Goal: Task Accomplishment & Management: Use online tool/utility

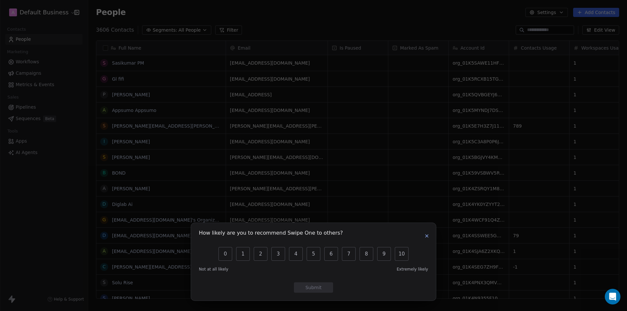
scroll to position [5, 5]
click at [426, 236] on icon "button" at bounding box center [426, 235] width 5 height 5
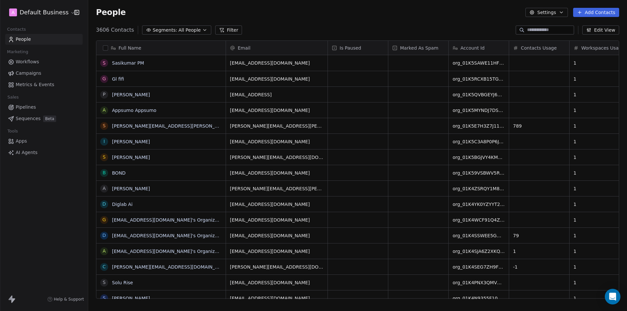
click at [49, 7] on html "A Default Business Contacts People Marketing Workflows Campaigns Metrics & Even…" at bounding box center [313, 155] width 627 height 311
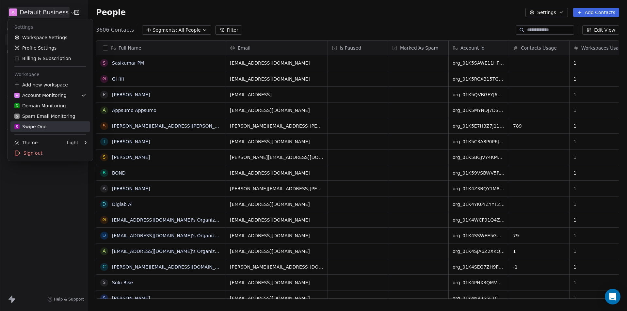
click at [38, 129] on div "S Swipe One" at bounding box center [30, 126] width 32 height 7
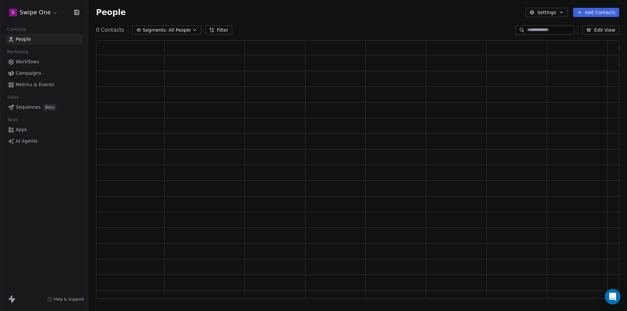
scroll to position [253, 518]
click at [50, 11] on html "S Swipe One Contacts People Marketing Workflows Campaigns Metrics & Events Sale…" at bounding box center [313, 155] width 627 height 311
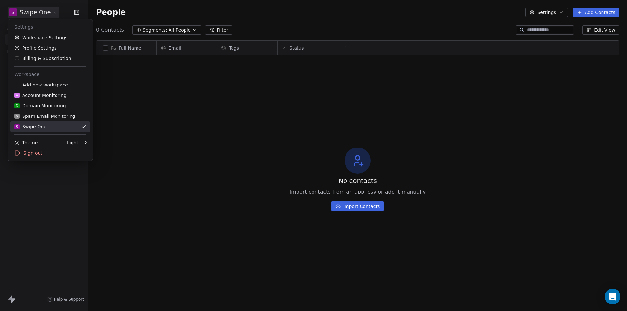
scroll to position [269, 534]
click at [39, 234] on html "S Swipe One Contacts People Marketing Workflows Campaigns Metrics & Events Sale…" at bounding box center [313, 155] width 627 height 311
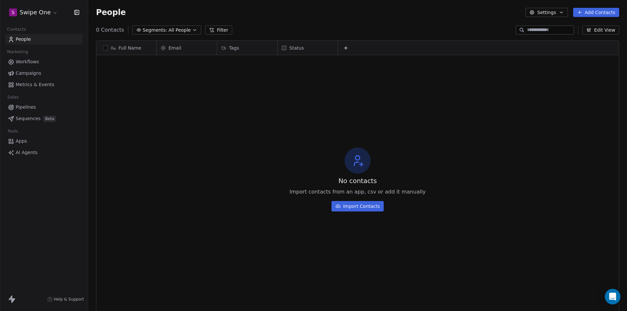
click at [27, 63] on span "Workflows" at bounding box center [28, 61] width 24 height 7
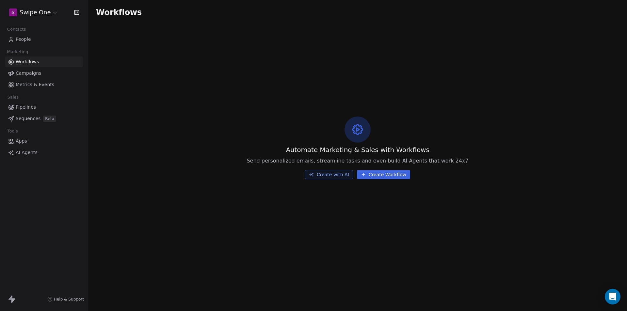
click at [43, 15] on html "S Swipe One Contacts People Marketing Workflows Campaigns Metrics & Events Sale…" at bounding box center [313, 155] width 627 height 311
click at [159, 105] on html "S Swipe One Contacts People Marketing Workflows Campaigns Metrics & Events Sale…" at bounding box center [313, 155] width 627 height 311
click at [46, 10] on html "S Swipe One Contacts People Marketing Workflows Campaigns Metrics & Events Sale…" at bounding box center [313, 155] width 627 height 311
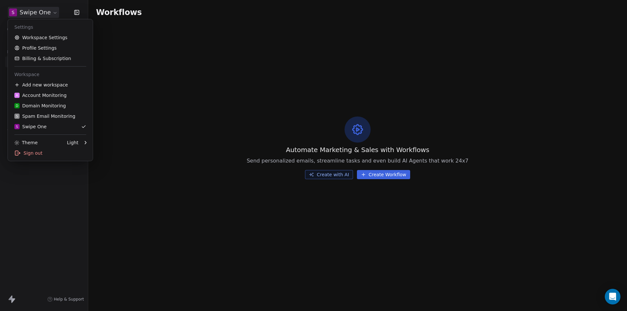
click at [151, 137] on html "S Swipe One Contacts People Marketing Workflows Campaigns Metrics & Events Sale…" at bounding box center [313, 155] width 627 height 311
click at [39, 12] on html "S Swipe One Contacts People Marketing Workflows Campaigns Metrics & Events Sale…" at bounding box center [313, 155] width 627 height 311
click at [168, 92] on html "S Swipe One Contacts People Marketing Workflows Campaigns Metrics & Events Sale…" at bounding box center [313, 155] width 627 height 311
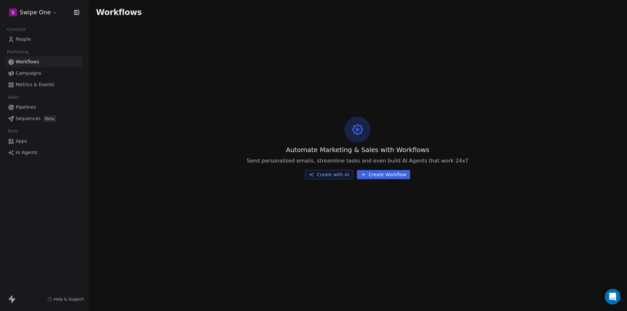
click at [40, 13] on html "S Swipe One Contacts People Marketing Workflows Campaigns Metrics & Events Sale…" at bounding box center [313, 155] width 627 height 311
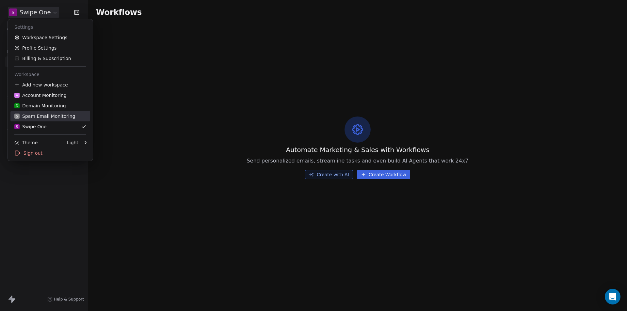
click at [53, 115] on div "S Spam Email Monitoring" at bounding box center [44, 116] width 61 height 7
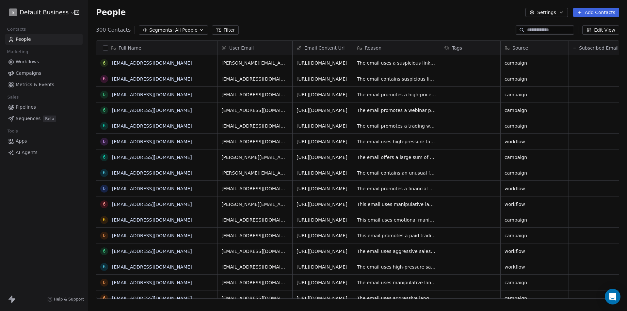
scroll to position [0, 31]
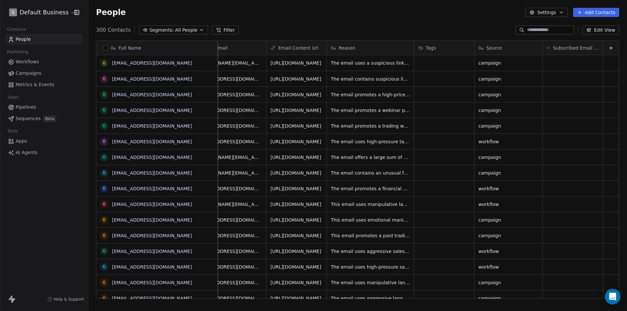
click at [43, 10] on html "S Default Business Contacts People Marketing Workflows Campaigns Metrics & Even…" at bounding box center [313, 155] width 627 height 311
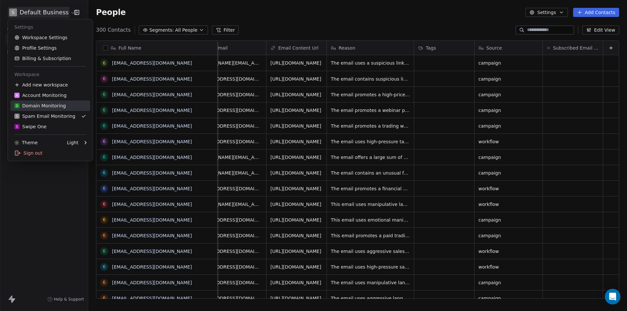
click at [46, 105] on div "D Domain Monitoring" at bounding box center [40, 105] width 52 height 7
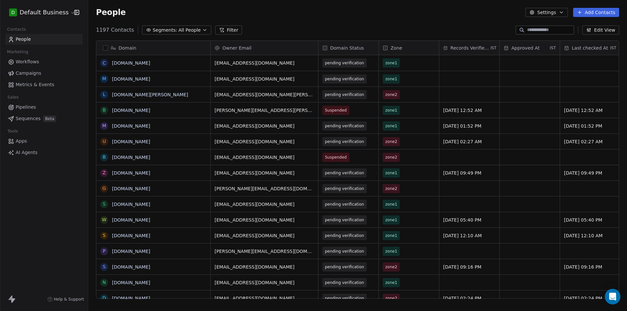
click at [527, 31] on input at bounding box center [550, 30] width 46 height 7
type input "***"
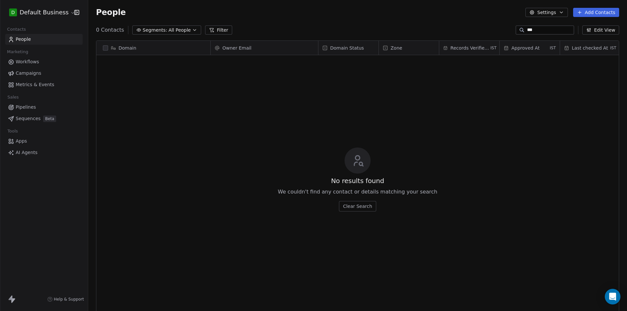
scroll to position [269, 534]
drag, startPoint x: 530, startPoint y: 31, endPoint x: 502, endPoint y: 31, distance: 28.1
click at [502, 31] on div "0 Contacts Segments: All People Filter *** Edit View" at bounding box center [357, 30] width 539 height 10
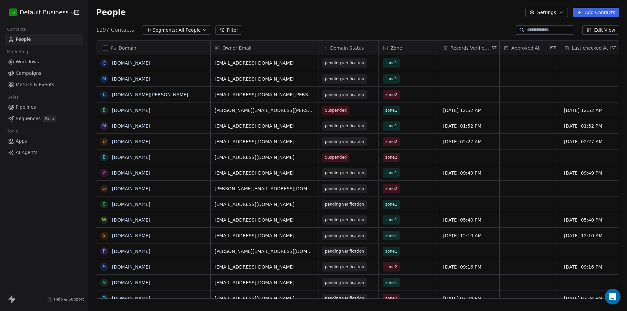
paste input "**********"
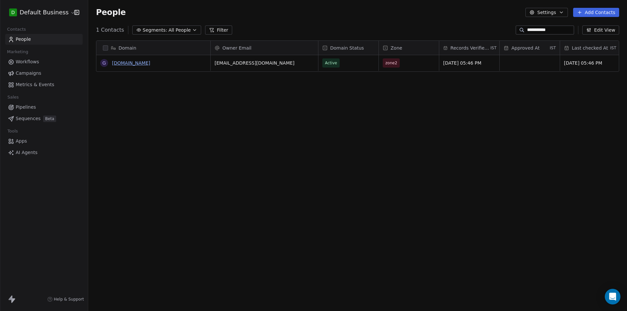
type input "**********"
click at [124, 64] on link "gototim.com" at bounding box center [131, 62] width 38 height 5
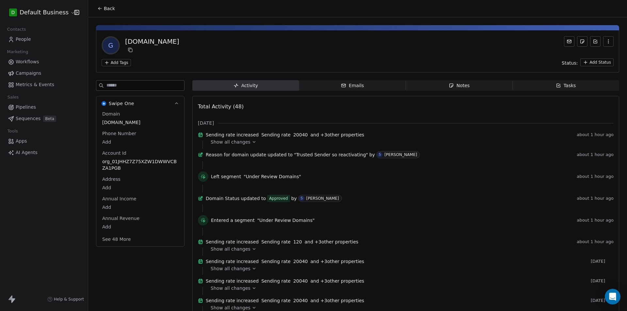
click at [252, 144] on icon at bounding box center [254, 142] width 5 height 5
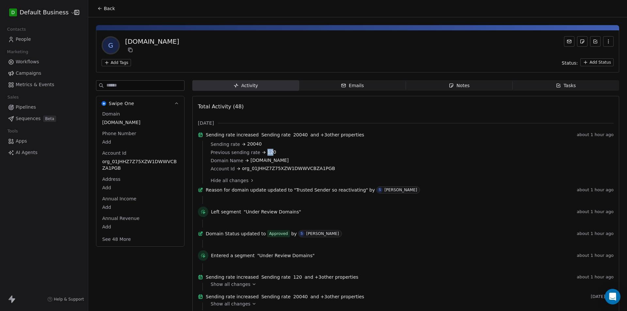
drag, startPoint x: 264, startPoint y: 156, endPoint x: 270, endPoint y: 156, distance: 5.6
click at [270, 156] on span "120" at bounding box center [271, 152] width 9 height 7
click at [350, 88] on div "Emails" at bounding box center [352, 85] width 23 height 7
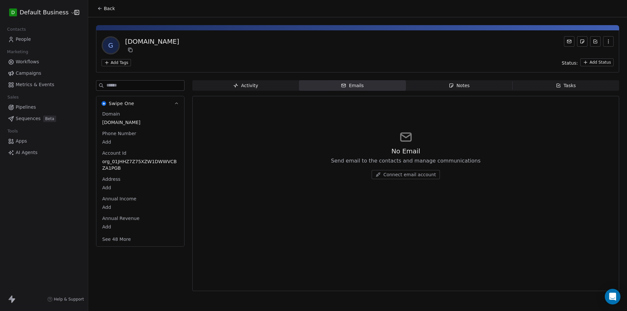
click at [470, 86] on span "Notes Notes" at bounding box center [459, 85] width 107 height 10
click at [580, 86] on span "Tasks Tasks" at bounding box center [565, 85] width 107 height 10
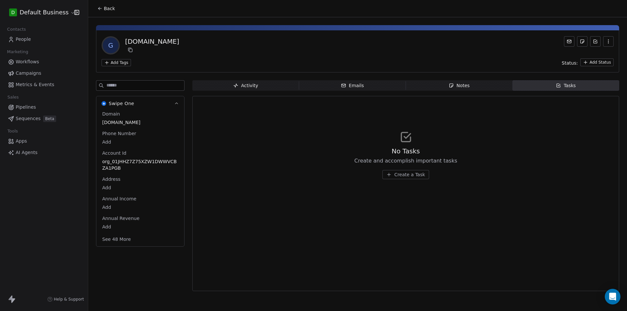
click at [256, 89] on span "Activity Activity" at bounding box center [245, 85] width 107 height 10
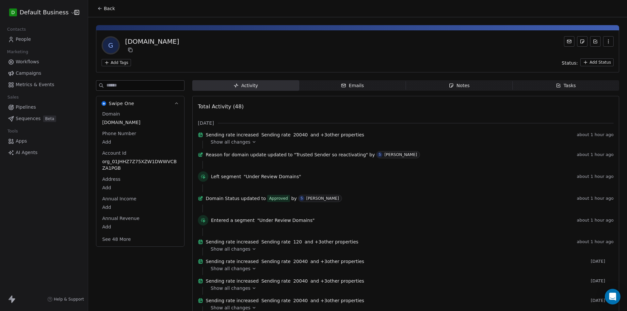
click at [46, 12] on html "D Default Business Contacts People Marketing Workflows Campaigns Metrics & Even…" at bounding box center [313, 155] width 627 height 311
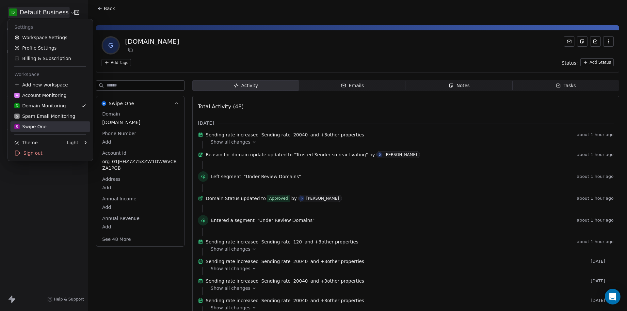
click at [46, 125] on div "S Swipe One" at bounding box center [50, 126] width 72 height 7
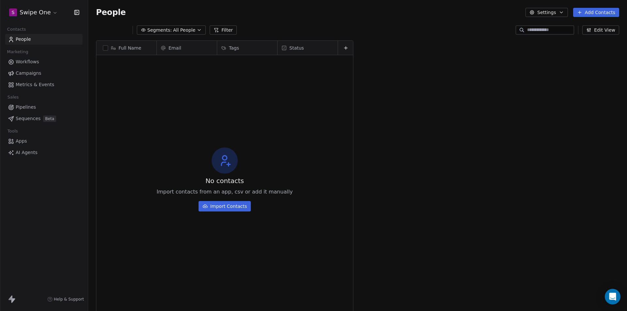
scroll to position [269, 534]
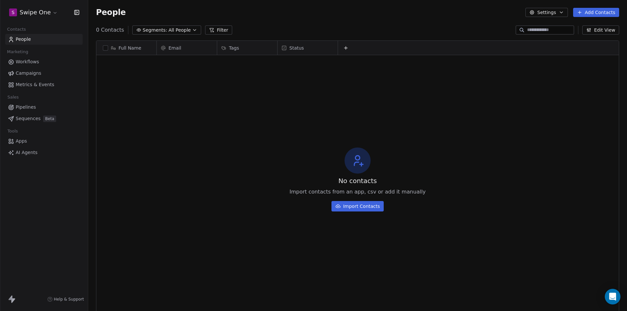
click at [24, 64] on span "Workflows" at bounding box center [28, 61] width 24 height 7
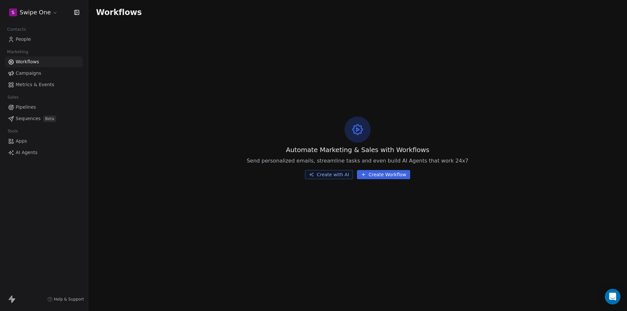
click at [390, 178] on button "Create Workflow" at bounding box center [383, 174] width 53 height 9
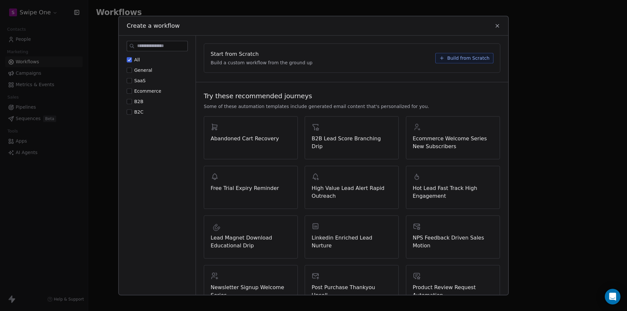
click at [466, 56] on span "Build from Scratch" at bounding box center [468, 58] width 42 height 7
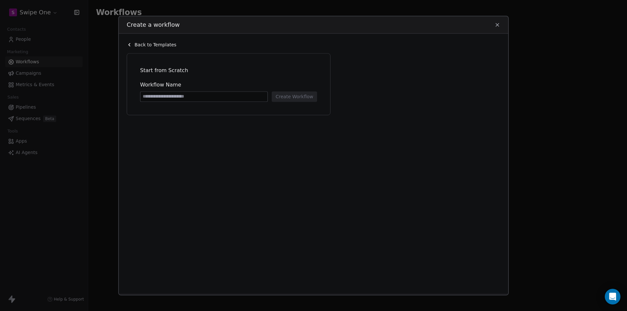
drag, startPoint x: 191, startPoint y: 94, endPoint x: 196, endPoint y: 93, distance: 5.6
click at [192, 94] on input at bounding box center [203, 97] width 127 height 10
click at [198, 93] on input at bounding box center [203, 97] width 127 height 10
type input "****"
click at [305, 98] on button "Create Workflow" at bounding box center [294, 96] width 45 height 10
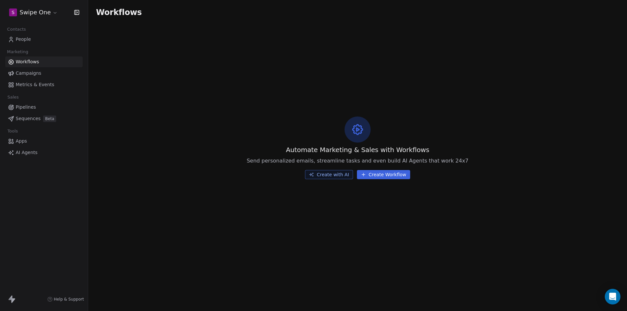
click at [30, 119] on span "Sequences" at bounding box center [28, 118] width 25 height 7
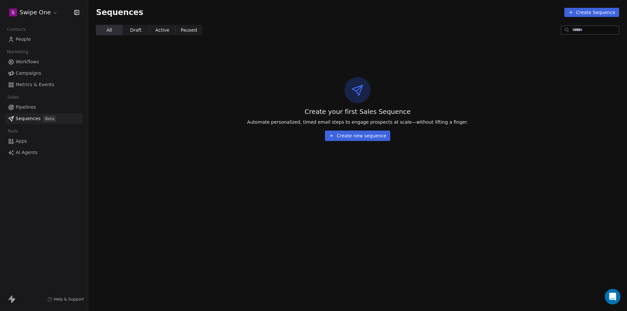
click at [45, 13] on html "S Swipe One Contacts People Marketing Workflows Campaigns Metrics & Events Sale…" at bounding box center [313, 155] width 627 height 311
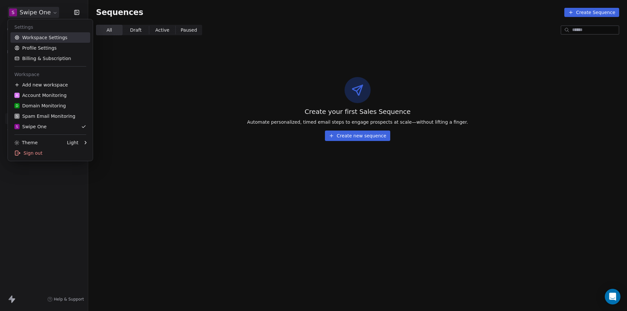
click at [43, 38] on link "Workspace Settings" at bounding box center [50, 37] width 80 height 10
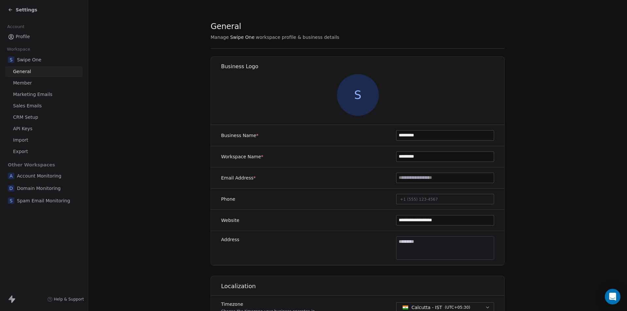
click at [38, 93] on span "Marketing Emails" at bounding box center [32, 94] width 39 height 7
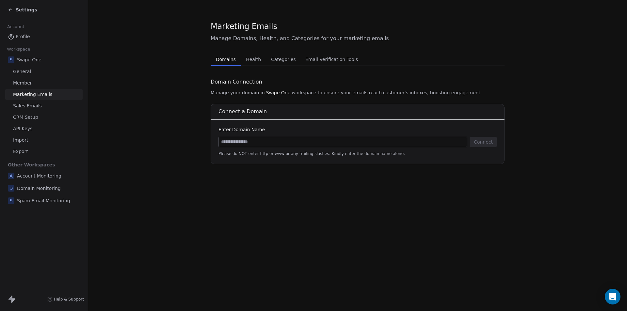
click at [49, 105] on link "Sales Emails" at bounding box center [43, 106] width 77 height 11
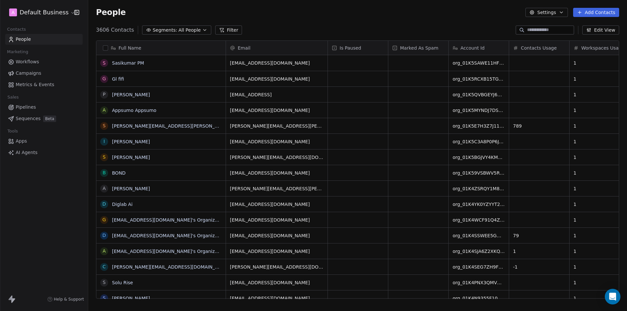
scroll to position [5, 5]
click at [30, 10] on html "A Default Business Contacts People Marketing Workflows Campaigns Metrics & Even…" at bounding box center [313, 155] width 627 height 311
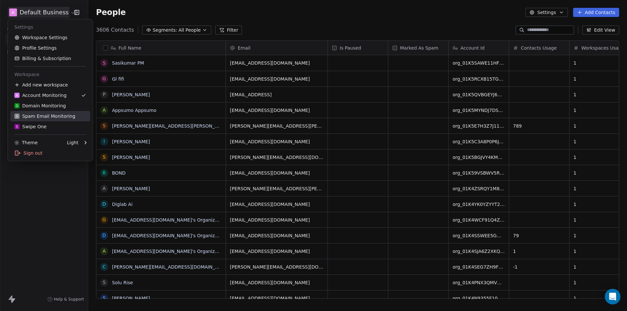
click at [35, 116] on div "S Spam Email Monitoring" at bounding box center [44, 116] width 61 height 7
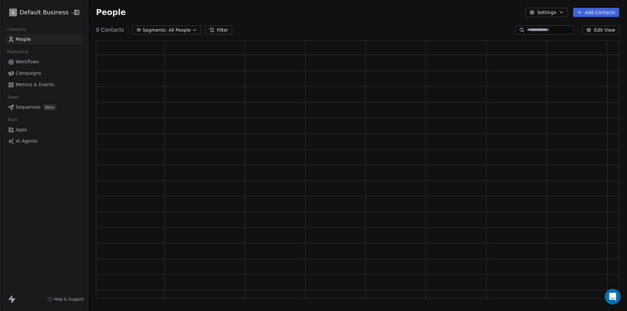
scroll to position [253, 518]
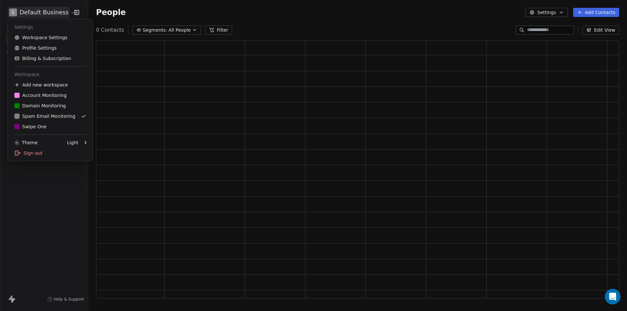
click at [39, 12] on html "S Default Business Contacts People Marketing Workflows Campaigns Metrics & Even…" at bounding box center [313, 155] width 627 height 311
click at [39, 104] on div "D Domain Monitoring" at bounding box center [40, 105] width 52 height 7
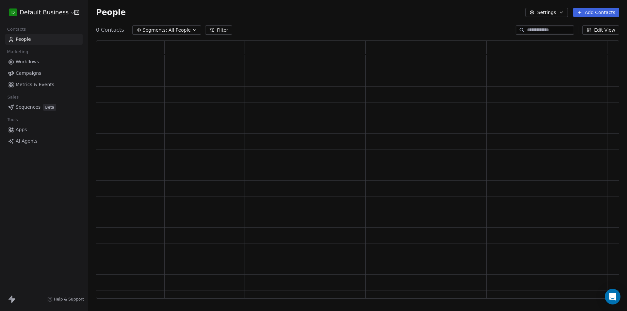
scroll to position [253, 518]
click at [37, 13] on html "D Default Business Contacts People Marketing Workflows Campaigns Metrics & Even…" at bounding box center [313, 155] width 627 height 311
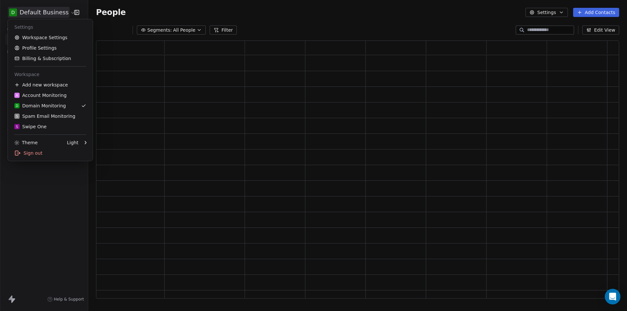
click at [31, 211] on html "D Default Business Contacts People Marketing Workflows Campaigns Metrics & Even…" at bounding box center [313, 155] width 627 height 311
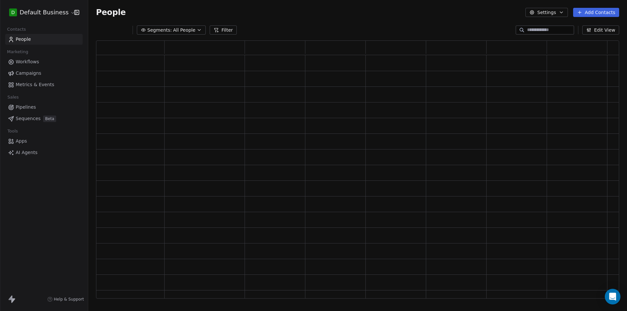
click at [538, 30] on input at bounding box center [550, 30] width 46 height 7
paste input "**********"
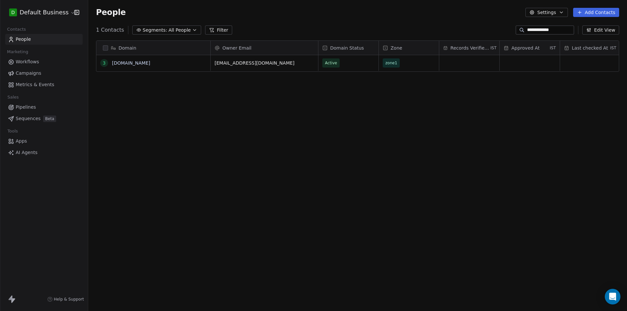
scroll to position [269, 534]
type input "**********"
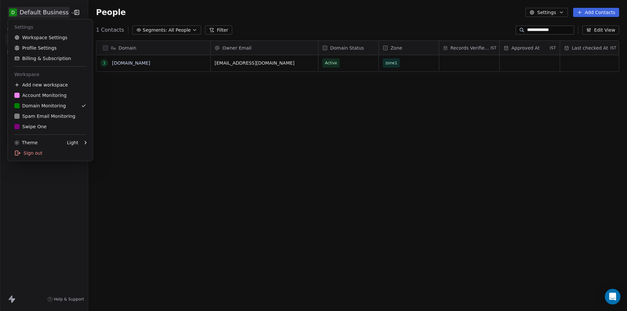
click at [38, 11] on html "**********" at bounding box center [313, 155] width 627 height 311
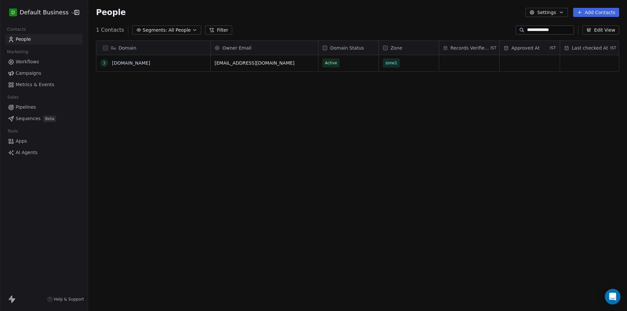
drag, startPoint x: 227, startPoint y: 165, endPoint x: 223, endPoint y: 158, distance: 7.6
click at [227, 164] on html "**********" at bounding box center [313, 155] width 627 height 311
click at [120, 62] on link "3388films.com" at bounding box center [131, 62] width 38 height 5
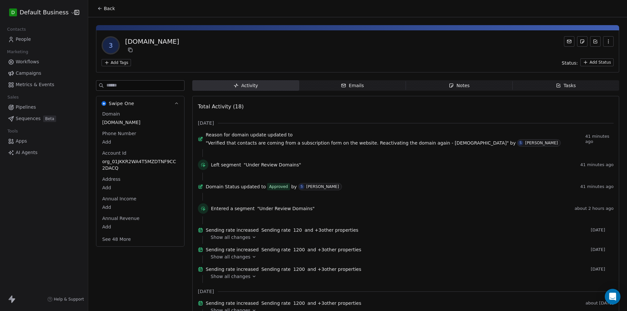
click at [100, 6] on icon at bounding box center [99, 8] width 5 height 5
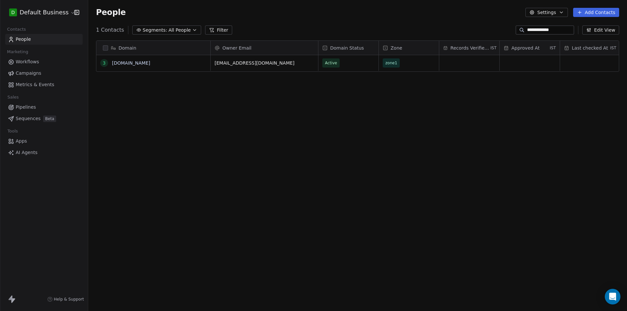
scroll to position [269, 534]
drag, startPoint x: 542, startPoint y: 31, endPoint x: 466, endPoint y: 31, distance: 75.7
click at [466, 32] on div "**********" at bounding box center [357, 30] width 539 height 10
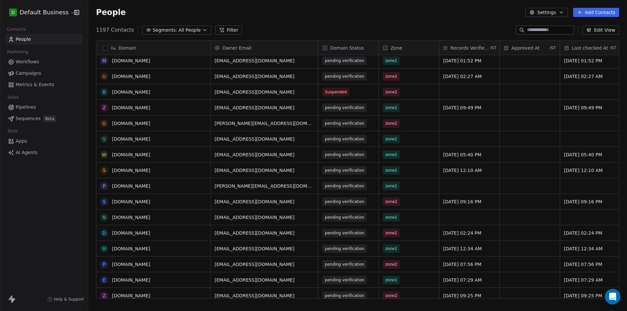
scroll to position [0, 0]
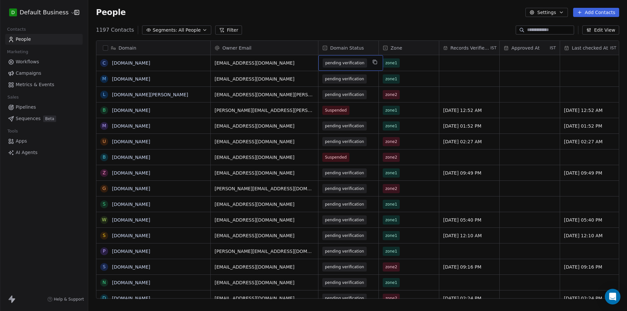
click at [380, 25] on div "1197 Contacts Segments: All People Filter Edit View" at bounding box center [357, 30] width 539 height 10
click at [43, 9] on html "D Default Business Contacts People Marketing Workflows Campaigns Metrics & Even…" at bounding box center [313, 155] width 627 height 311
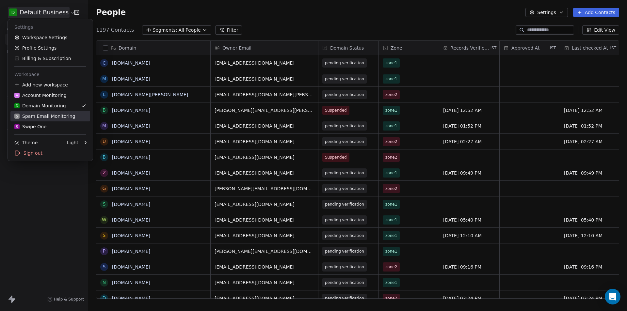
click at [37, 115] on div "S Spam Email Monitoring" at bounding box center [44, 116] width 61 height 7
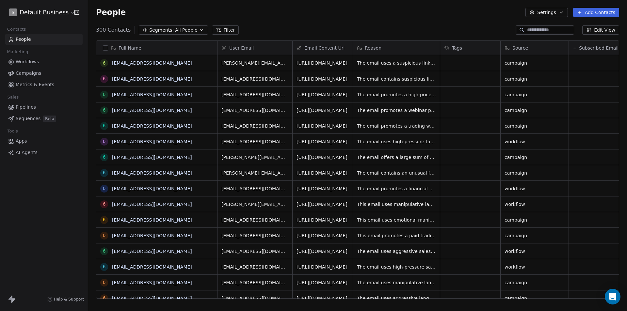
click at [528, 26] on div at bounding box center [544, 29] width 58 height 9
paste input "**********"
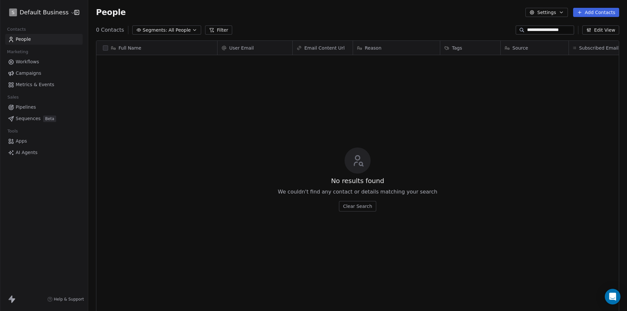
scroll to position [269, 534]
click at [539, 29] on input "**********" at bounding box center [550, 30] width 46 height 7
drag, startPoint x: 533, startPoint y: 31, endPoint x: 482, endPoint y: 30, distance: 50.6
click at [482, 30] on div "**********" at bounding box center [357, 30] width 539 height 10
type input "**********"
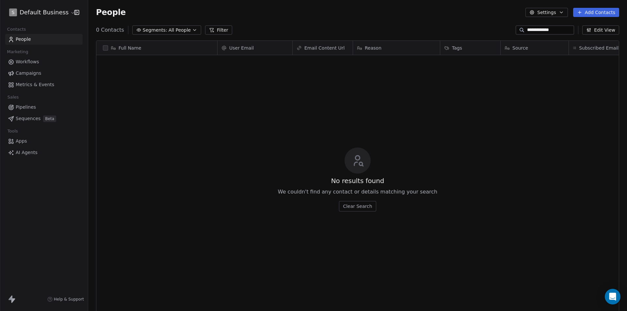
drag, startPoint x: 553, startPoint y: 30, endPoint x: 474, endPoint y: 26, distance: 78.4
click at [445, 27] on div "**********" at bounding box center [357, 30] width 539 height 10
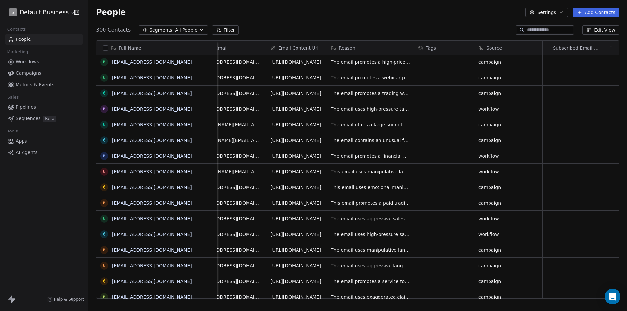
scroll to position [0, 0]
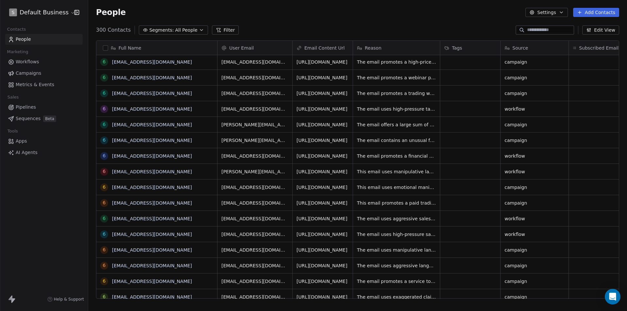
click at [558, 27] on input at bounding box center [550, 30] width 46 height 7
paste input "**********"
type input "**********"
